Goal: Task Accomplishment & Management: Use online tool/utility

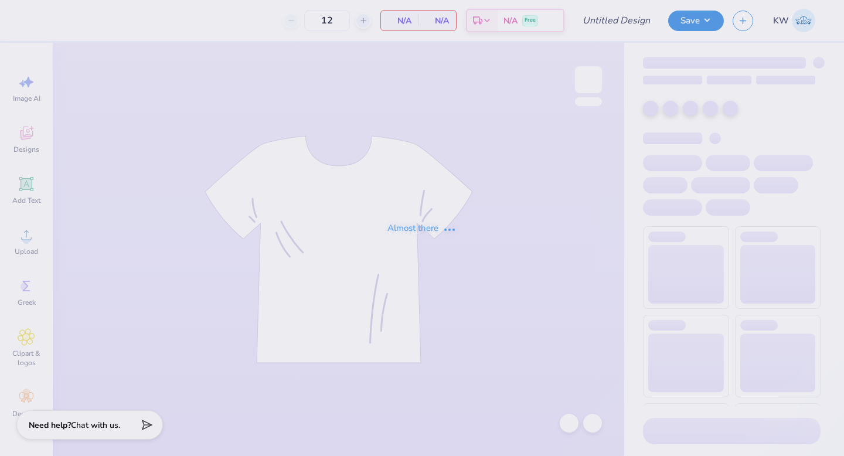
type input "Fall Philo Proof"
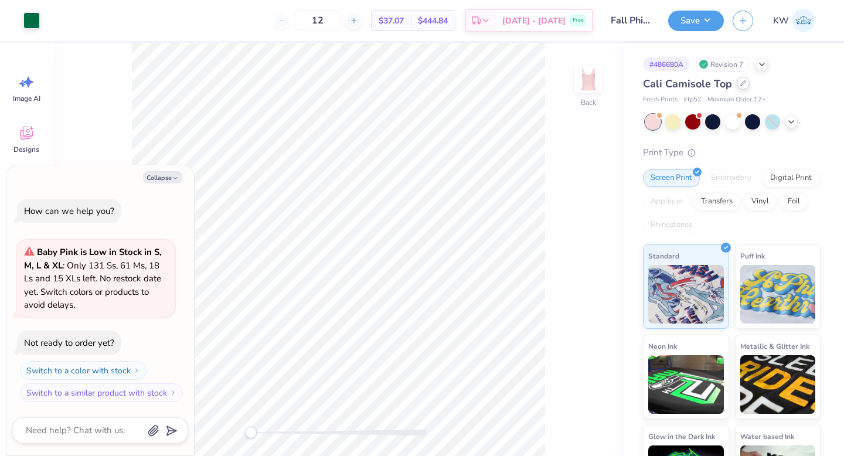
click at [740, 86] on icon at bounding box center [743, 83] width 6 height 6
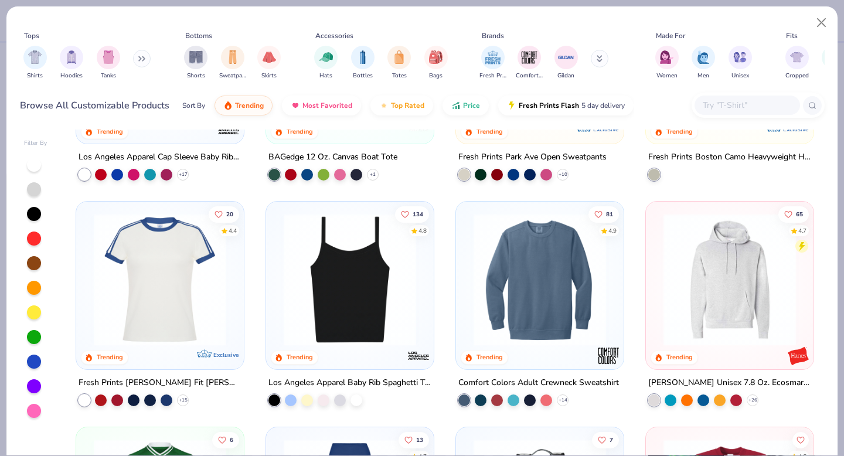
scroll to position [1753, 0]
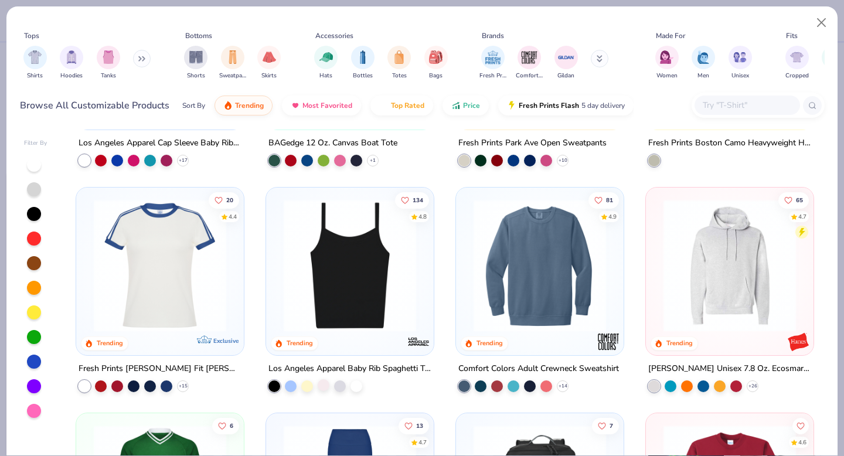
click at [324, 382] on div at bounding box center [324, 385] width 12 height 12
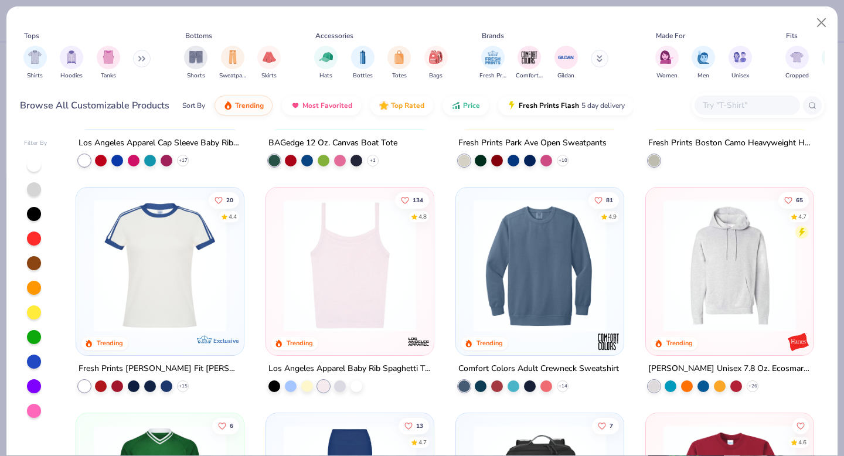
click at [365, 308] on img at bounding box center [350, 265] width 144 height 132
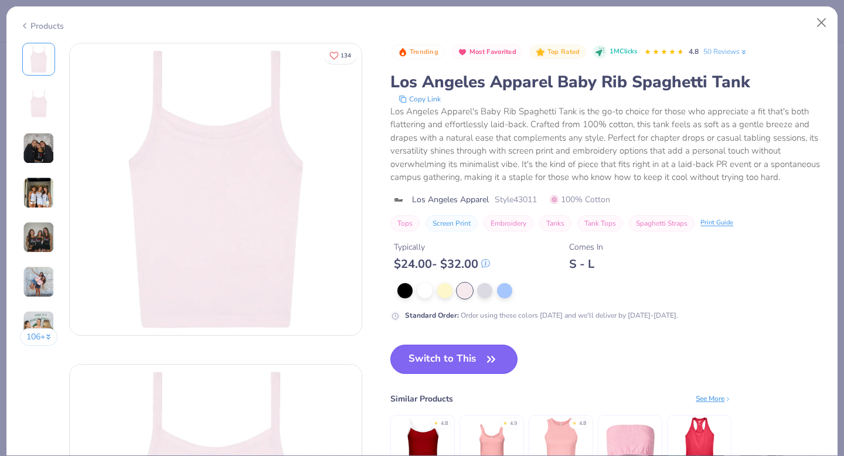
click at [468, 367] on button "Switch to This" at bounding box center [453, 359] width 127 height 29
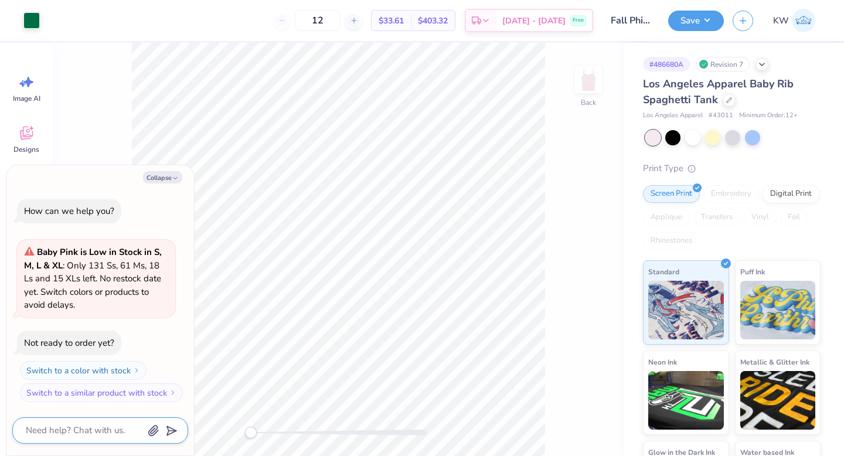
click at [121, 428] on textarea at bounding box center [84, 431] width 119 height 16
type textarea "x"
